Goal: Information Seeking & Learning: Learn about a topic

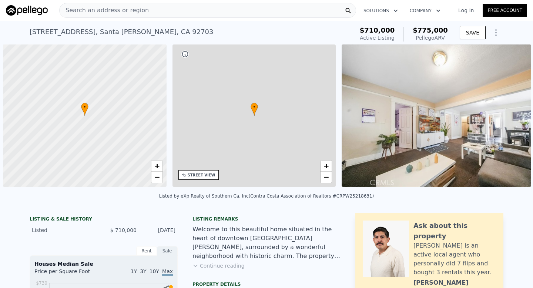
scroll to position [0, 3]
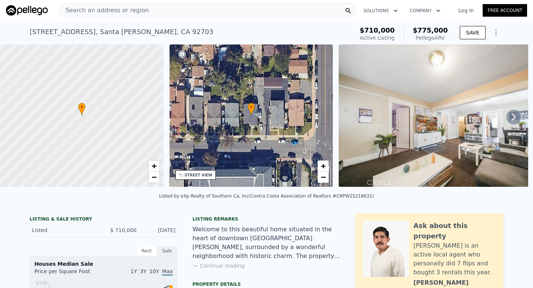
click at [164, 10] on div "Search an address or region" at bounding box center [207, 10] width 297 height 15
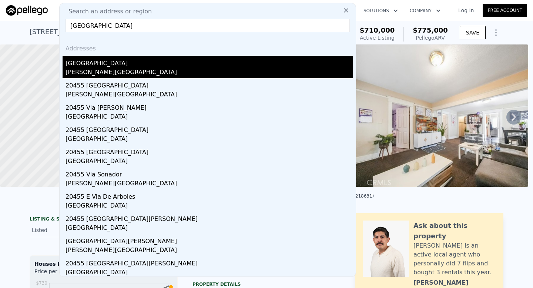
type input "[GEOGRAPHIC_DATA]"
click at [132, 57] on div "[GEOGRAPHIC_DATA]" at bounding box center [209, 62] width 287 height 12
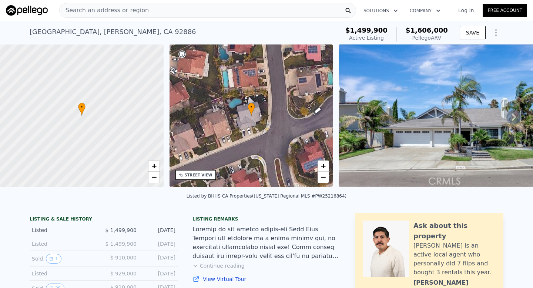
click at [164, 7] on div "Search an address or region" at bounding box center [207, 10] width 297 height 15
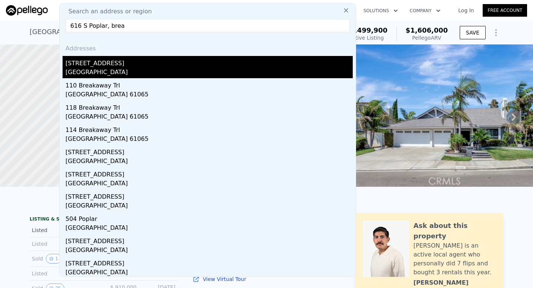
type input "616 S Poplar, brea"
click at [213, 66] on div "[STREET_ADDRESS]" at bounding box center [209, 62] width 287 height 12
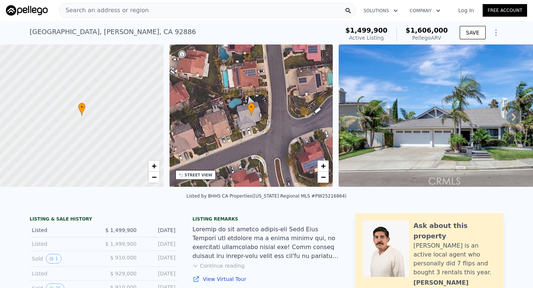
type input "1"
type input "1237"
type input "1948"
type input "6435"
type input "10075"
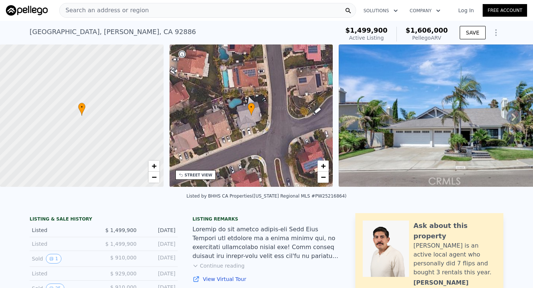
type input "$ 1,132,000"
type input "$ 102,823"
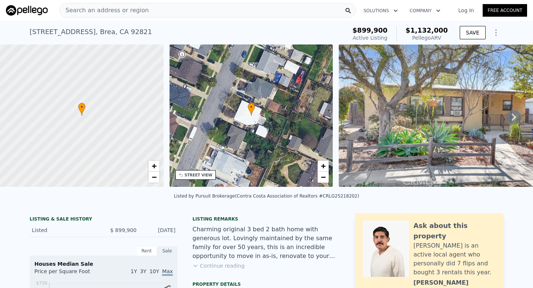
click at [517, 114] on icon at bounding box center [514, 117] width 15 height 15
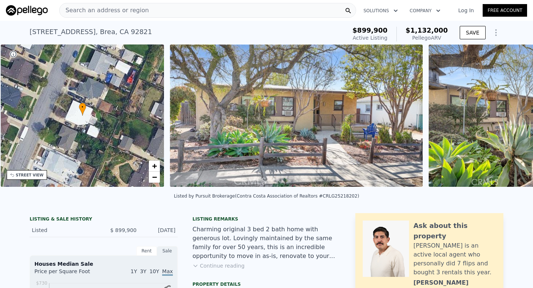
click at [517, 114] on img at bounding box center [535, 115] width 213 height 142
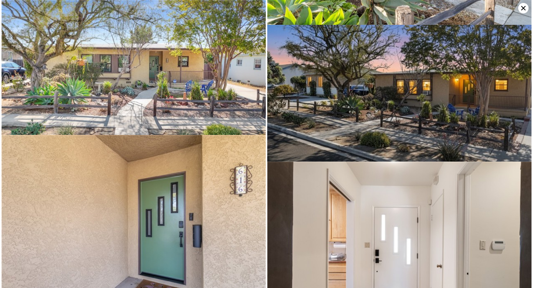
click at [517, 114] on img at bounding box center [399, 100] width 265 height 151
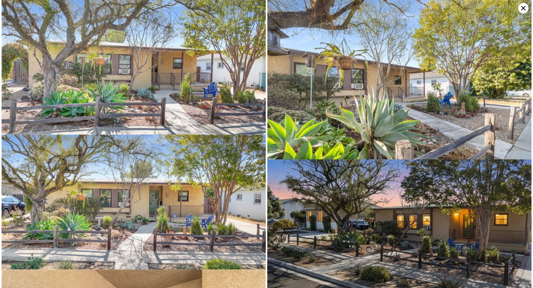
scroll to position [0, 0]
click at [520, 10] on icon at bounding box center [524, 8] width 10 height 10
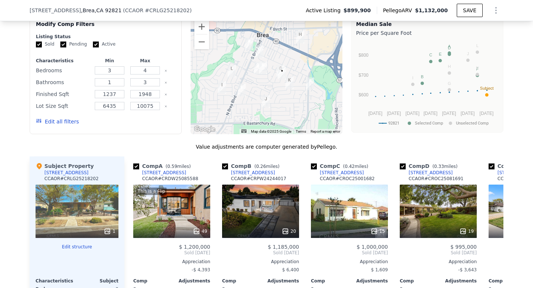
scroll to position [602, 0]
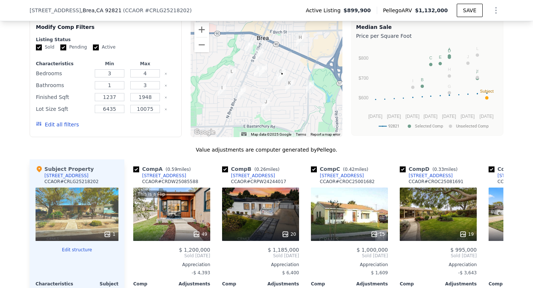
click at [276, 80] on div at bounding box center [267, 78] width 152 height 119
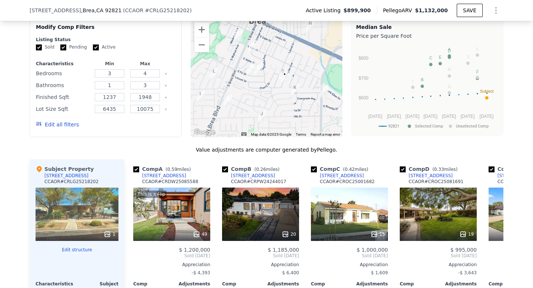
click at [276, 80] on div at bounding box center [267, 78] width 152 height 119
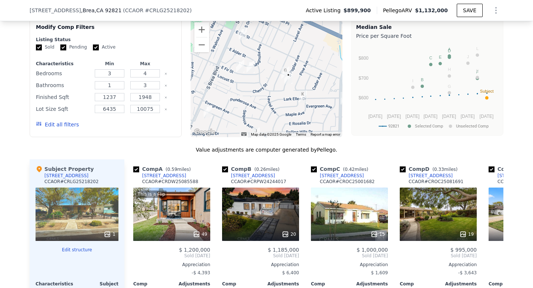
click at [279, 85] on div at bounding box center [267, 78] width 152 height 119
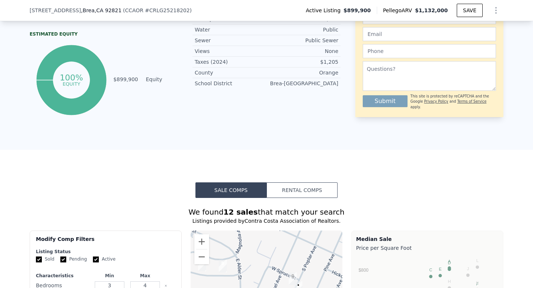
scroll to position [0, 0]
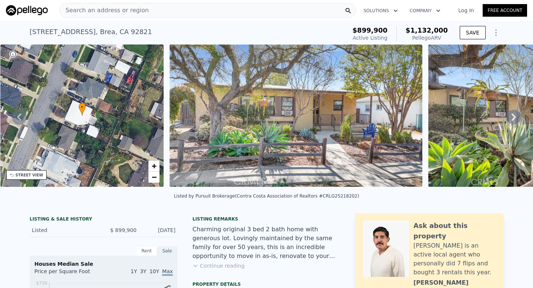
click at [161, 14] on div "Search an address or region" at bounding box center [207, 10] width 297 height 15
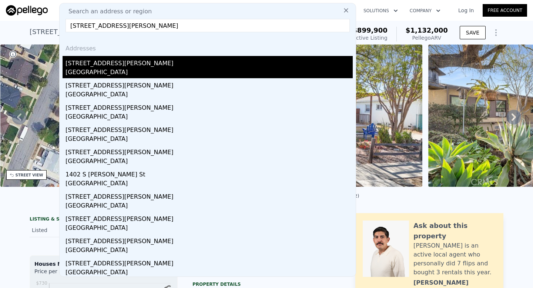
type input "[STREET_ADDRESS][PERSON_NAME]"
click at [143, 64] on div "[STREET_ADDRESS][PERSON_NAME]" at bounding box center [209, 62] width 287 height 12
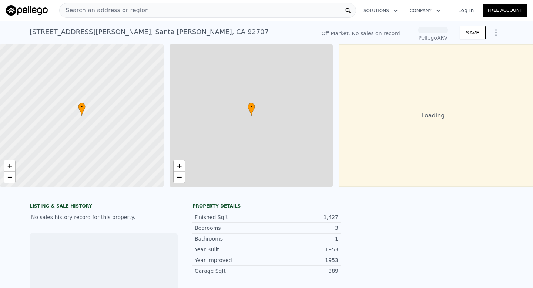
scroll to position [0, 3]
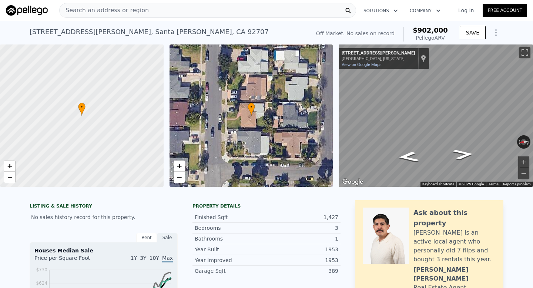
click at [162, 4] on div "Search an address or region" at bounding box center [207, 10] width 297 height 15
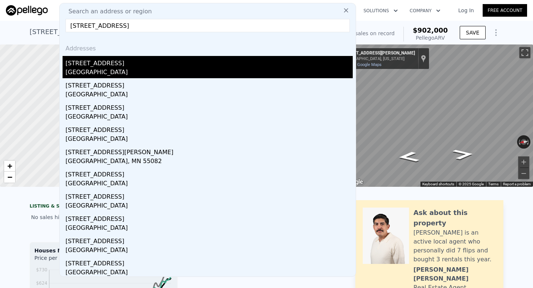
type input "[STREET_ADDRESS]"
click at [133, 60] on div "[STREET_ADDRESS]" at bounding box center [209, 62] width 287 height 12
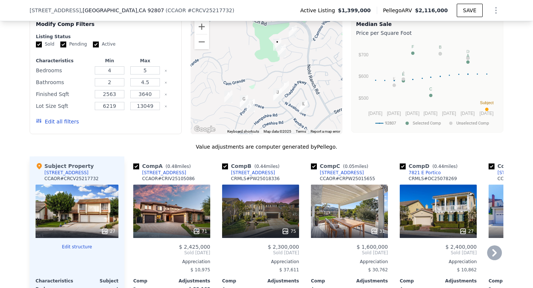
scroll to position [609, 0]
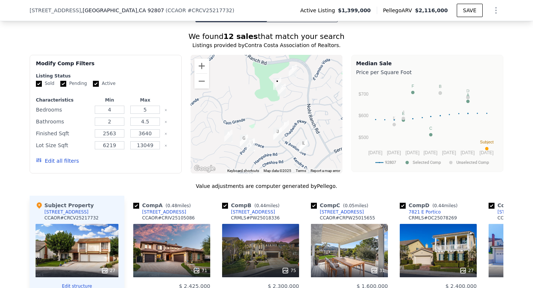
click at [310, 120] on div at bounding box center [267, 114] width 152 height 119
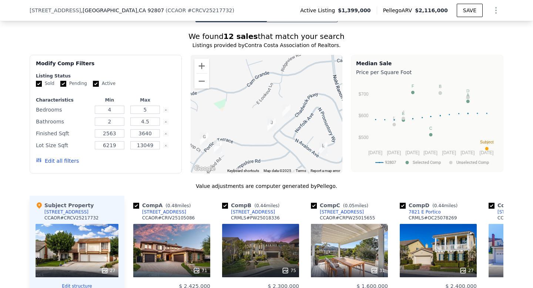
drag, startPoint x: 282, startPoint y: 89, endPoint x: 312, endPoint y: 60, distance: 41.4
click at [312, 60] on div at bounding box center [267, 114] width 152 height 119
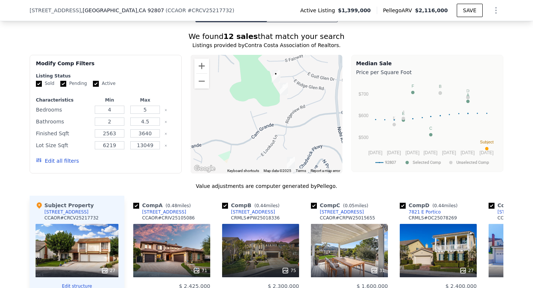
drag, startPoint x: 254, startPoint y: 106, endPoint x: 224, endPoint y: 194, distance: 92.8
click at [224, 194] on div "We found 12 sales that match your search Listings provided by Contra Costa Asso…" at bounding box center [267, 250] width 474 height 438
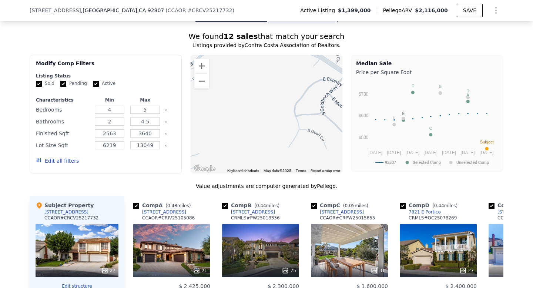
drag, startPoint x: 233, startPoint y: 167, endPoint x: 247, endPoint y: 137, distance: 33.6
click at [247, 137] on div "A B C D E F G H I J K L • Keyboard shortcuts Map Data Map data ©2025 Map data ©…" at bounding box center [267, 114] width 152 height 119
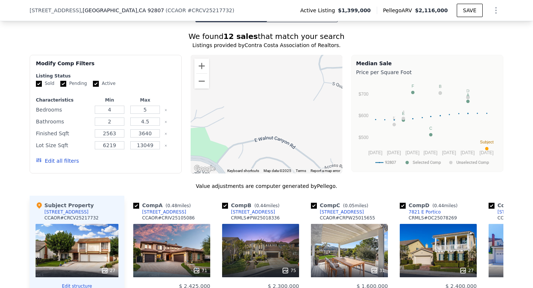
drag, startPoint x: 247, startPoint y: 137, endPoint x: 281, endPoint y: 81, distance: 65.3
click at [281, 81] on div at bounding box center [267, 114] width 152 height 119
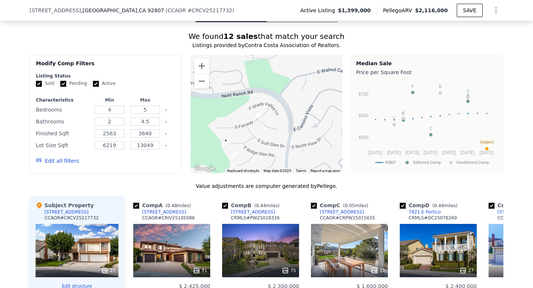
drag, startPoint x: 228, startPoint y: 157, endPoint x: 279, endPoint y: 95, distance: 81.1
click at [279, 95] on div at bounding box center [267, 114] width 152 height 119
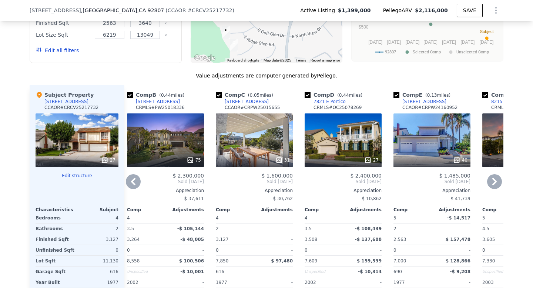
scroll to position [721, 0]
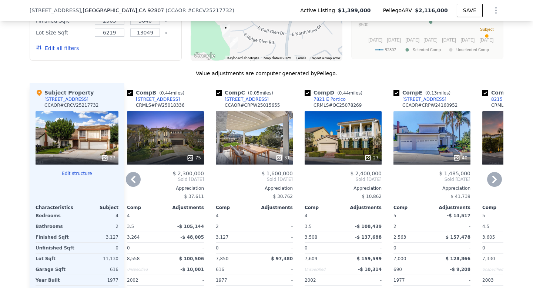
click at [444, 154] on div "40" at bounding box center [432, 157] width 71 height 7
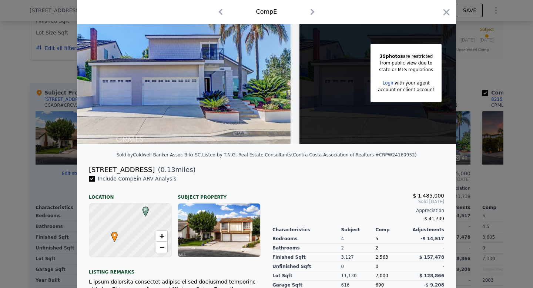
scroll to position [48, 0]
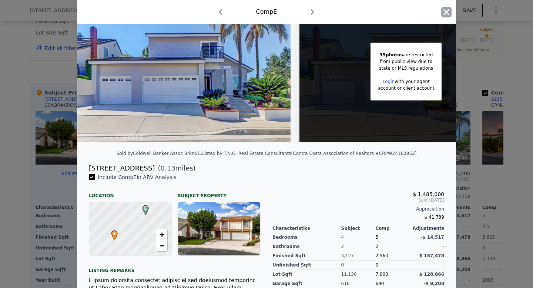
click at [450, 11] on icon "button" at bounding box center [447, 12] width 10 height 10
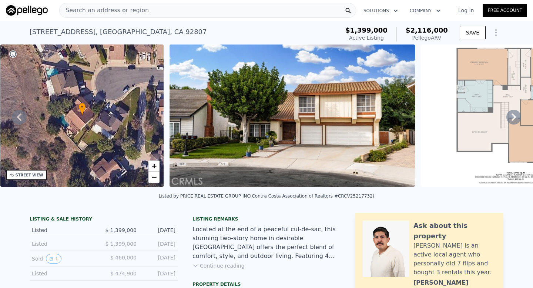
click at [182, 13] on div "Search an address or region" at bounding box center [207, 10] width 297 height 15
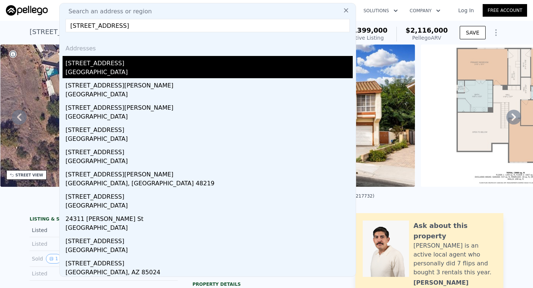
type input "[STREET_ADDRESS]"
click at [141, 63] on div "[STREET_ADDRESS]" at bounding box center [209, 62] width 287 height 12
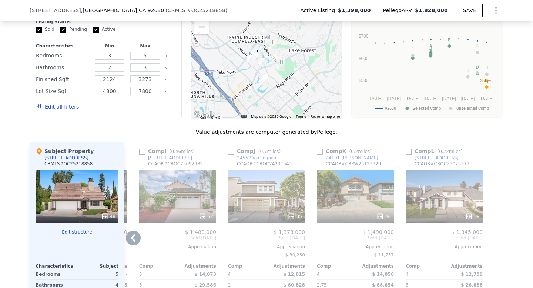
scroll to position [689, 0]
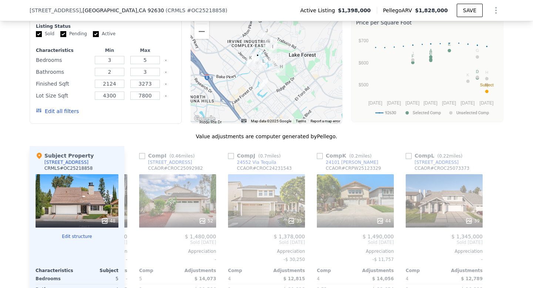
click at [260, 69] on div at bounding box center [267, 64] width 152 height 119
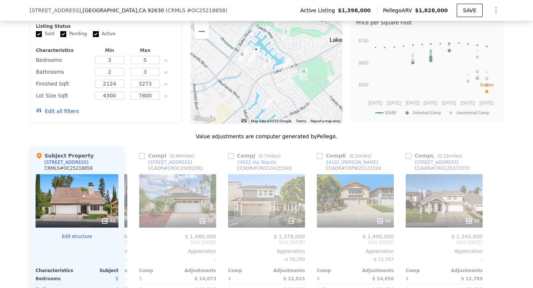
click at [260, 69] on div at bounding box center [267, 64] width 152 height 119
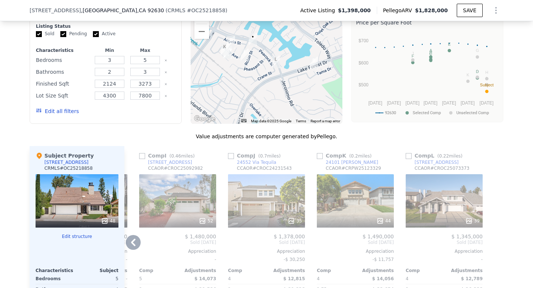
click at [134, 241] on icon at bounding box center [133, 242] width 15 height 15
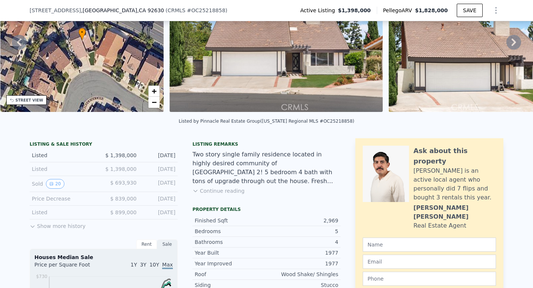
scroll to position [0, 0]
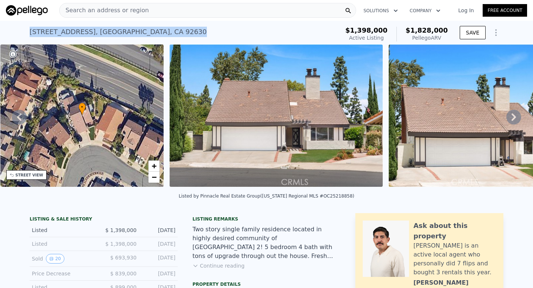
drag, startPoint x: 29, startPoint y: 34, endPoint x: 173, endPoint y: 35, distance: 144.1
click at [173, 35] on div "[STREET_ADDRESS] Active at $1.398m (~ARV $1.828m ) $1,398,000 Active Listing $1…" at bounding box center [266, 33] width 533 height 24
copy div "[STREET_ADDRESS]"
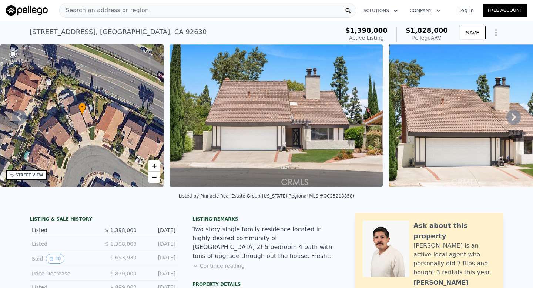
click at [167, 10] on div "Search an address or region" at bounding box center [207, 10] width 297 height 15
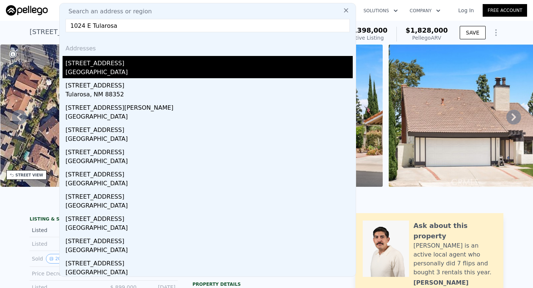
type input "1024 E Tularosa"
click at [139, 56] on div "[STREET_ADDRESS]" at bounding box center [209, 62] width 287 height 12
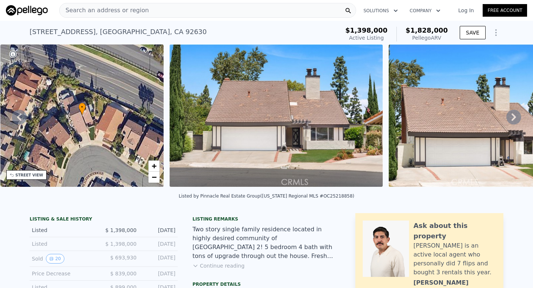
type input "4"
type input "1"
type input "2"
type input "1527"
type input "2242"
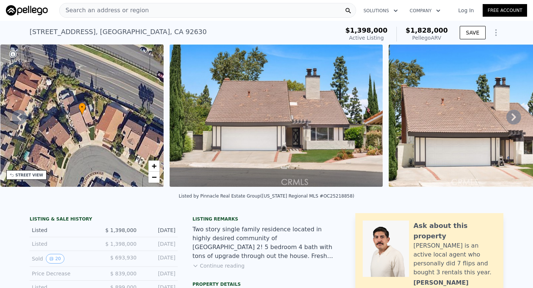
type input "6000"
type input "8726"
type input "$ 1,267,000"
type input "7"
type input "-$ 87,560"
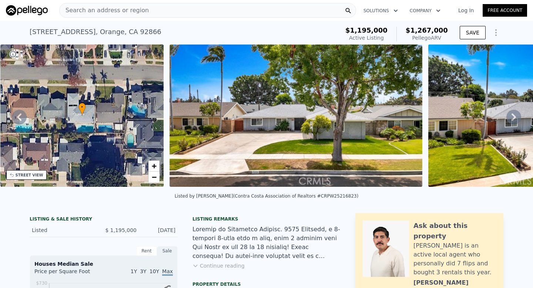
click at [173, 6] on div "Search an address or region" at bounding box center [207, 10] width 297 height 15
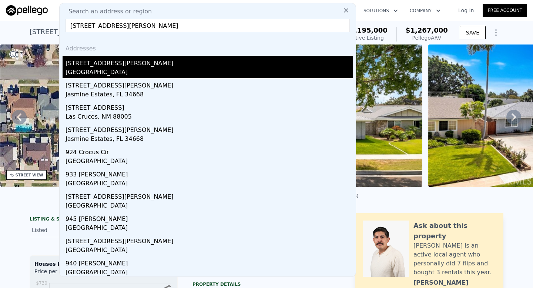
type input "[STREET_ADDRESS][PERSON_NAME]"
click at [116, 69] on div "[GEOGRAPHIC_DATA]" at bounding box center [209, 73] width 287 height 10
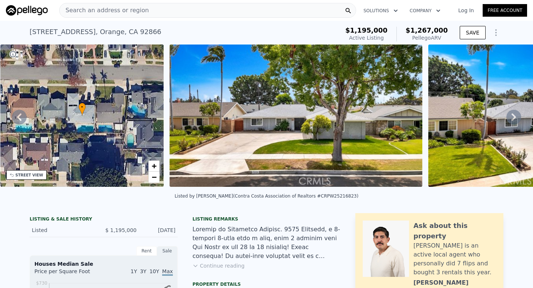
type input "3"
type input "1422"
type input "2409"
type input "7000"
type input "$ 1,781,000"
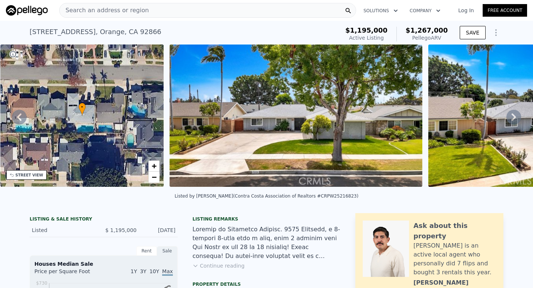
type input "8"
type input "$ 272,075"
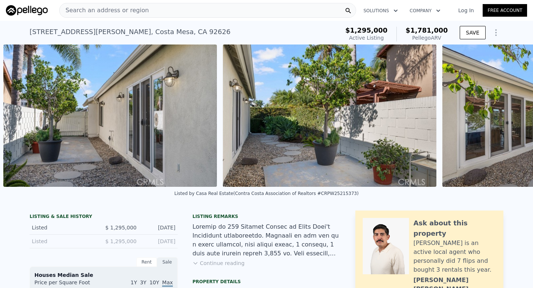
scroll to position [0, 5611]
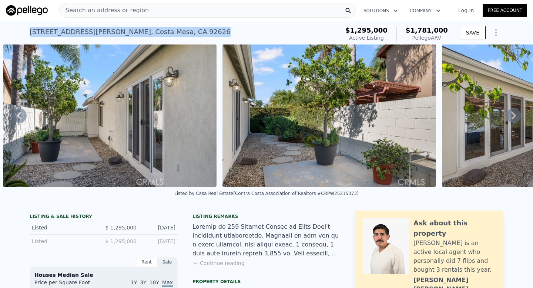
drag, startPoint x: 20, startPoint y: 31, endPoint x: 198, endPoint y: 29, distance: 177.8
click at [198, 29] on div "[STREET_ADDRESS][PERSON_NAME] Active at $1.295m (~ARV $1.781m ) $1,295,000 Acti…" at bounding box center [266, 33] width 533 height 24
copy div "[STREET_ADDRESS][PERSON_NAME]"
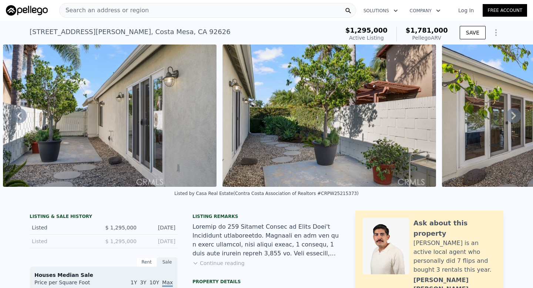
click at [174, 12] on div "Search an address or region" at bounding box center [207, 10] width 297 height 15
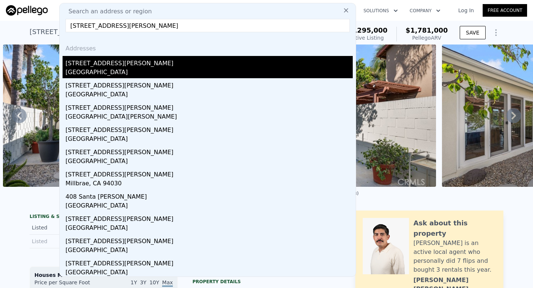
type input "[STREET_ADDRESS][PERSON_NAME]"
click at [119, 64] on div "[STREET_ADDRESS][PERSON_NAME]" at bounding box center [209, 62] width 287 height 12
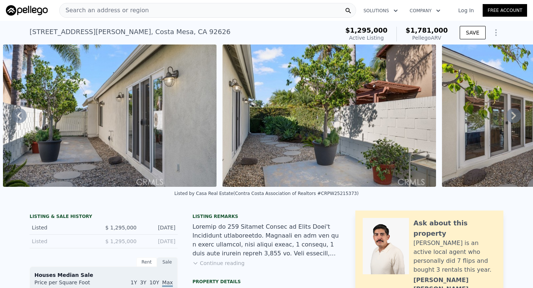
type input "2"
type input "3"
type input "2"
type input "903"
type input "1250"
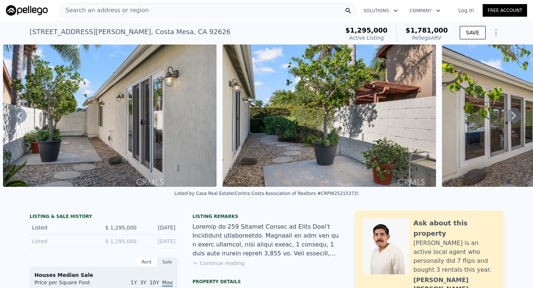
type input "6030"
type input "7260"
type input "$ 776,000"
type input "6"
type input "-$ 173,291"
